Goal: Find specific page/section: Find specific page/section

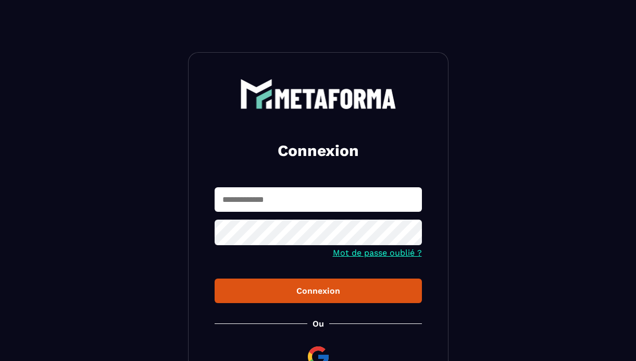
click at [221, 201] on input "text" at bounding box center [318, 199] width 207 height 24
type input "**********"
click at [317, 290] on div "Connexion" at bounding box center [318, 291] width 191 height 10
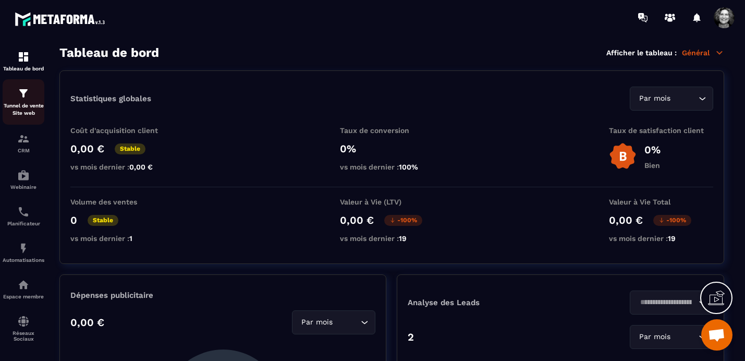
click at [27, 104] on p "Tunnel de vente Site web" at bounding box center [24, 109] width 42 height 15
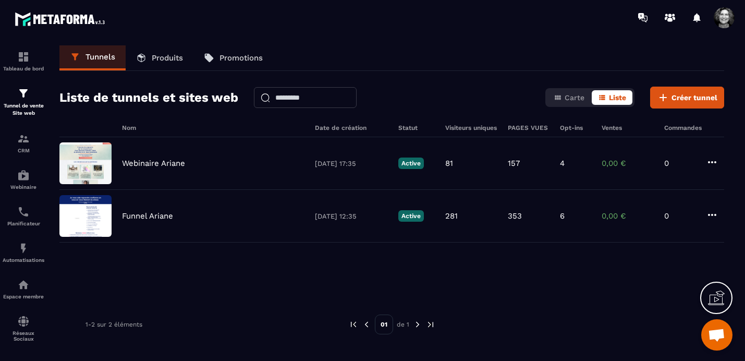
click at [172, 54] on p "Produits" at bounding box center [167, 57] width 31 height 9
click at [171, 58] on p "Produits" at bounding box center [167, 57] width 31 height 9
click at [157, 58] on p "Produits" at bounding box center [167, 57] width 31 height 9
click at [158, 58] on p "Produits" at bounding box center [167, 57] width 31 height 9
